Goal: Obtain resource: Obtain resource

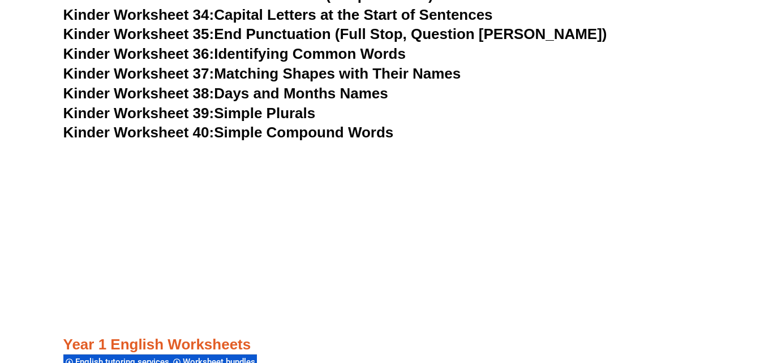
scroll to position [1290, 0]
